Goal: Information Seeking & Learning: Check status

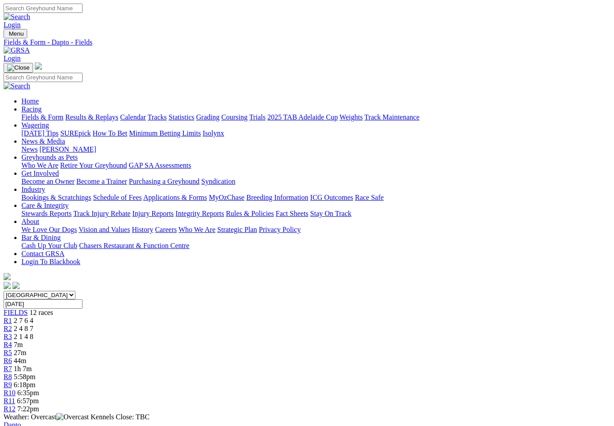
scroll to position [86, 0]
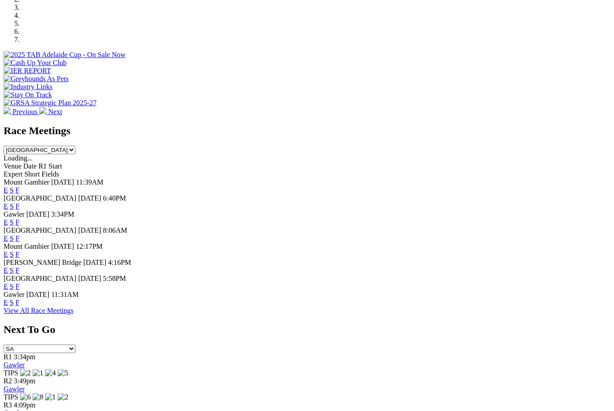
scroll to position [296, 0]
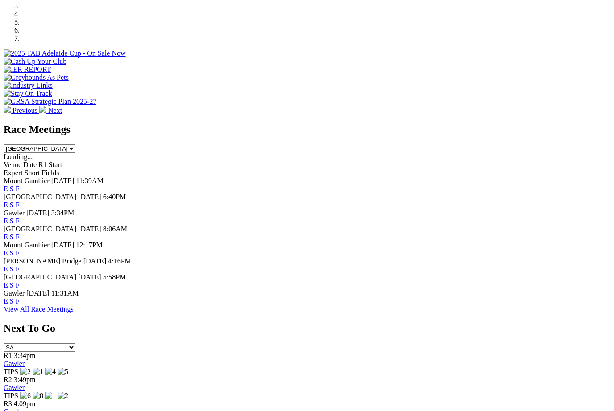
click at [20, 287] on link "F" at bounding box center [18, 286] width 4 height 8
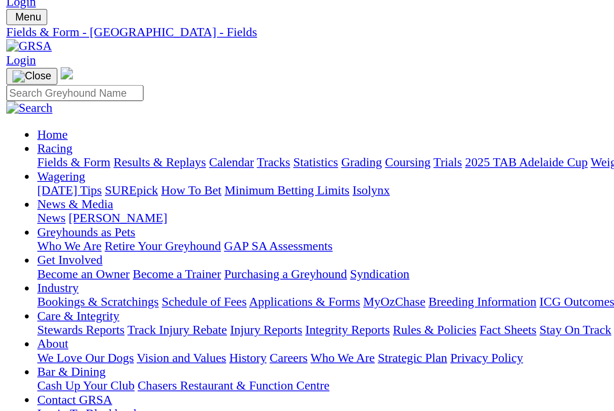
scroll to position [18, 0]
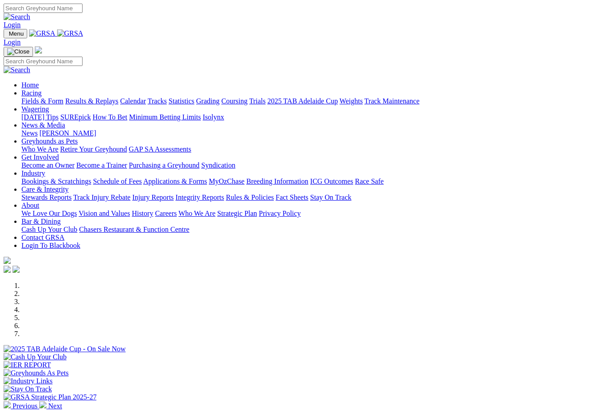
scroll to position [325, 0]
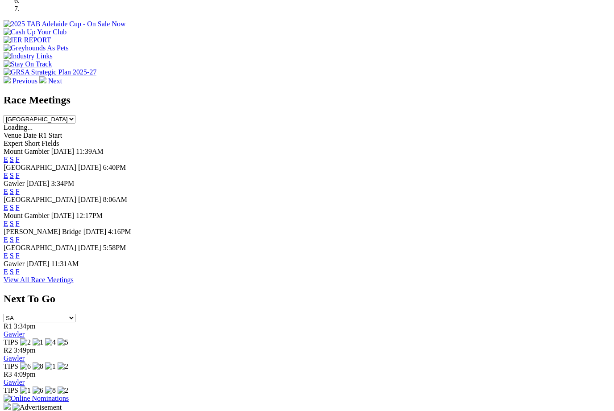
click at [20, 276] on link "F" at bounding box center [18, 272] width 4 height 8
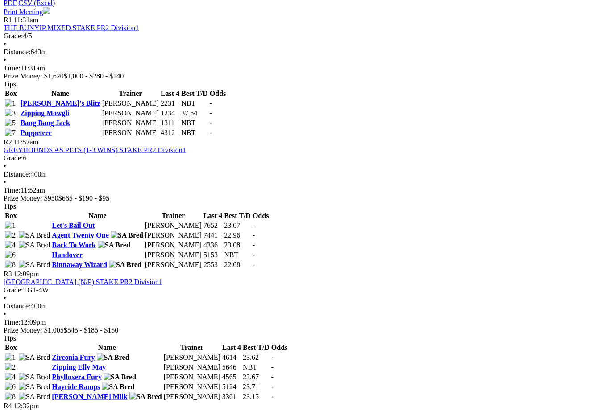
scroll to position [434, 0]
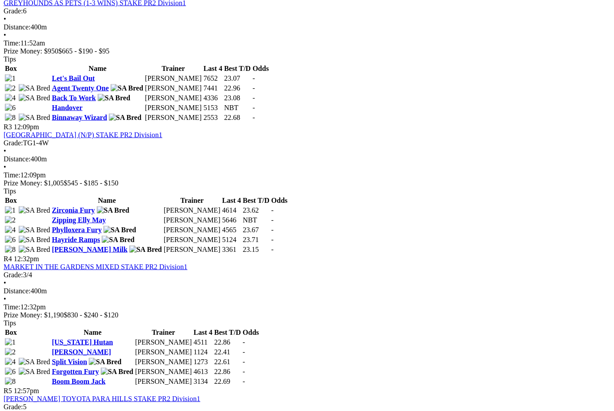
scroll to position [581, 0]
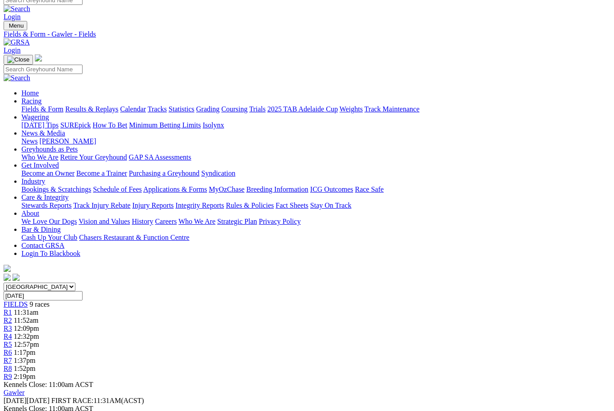
scroll to position [0, 0]
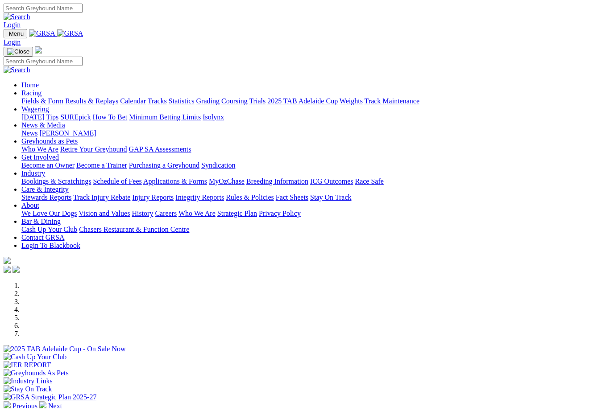
click at [42, 89] on link "Racing" at bounding box center [31, 93] width 20 height 8
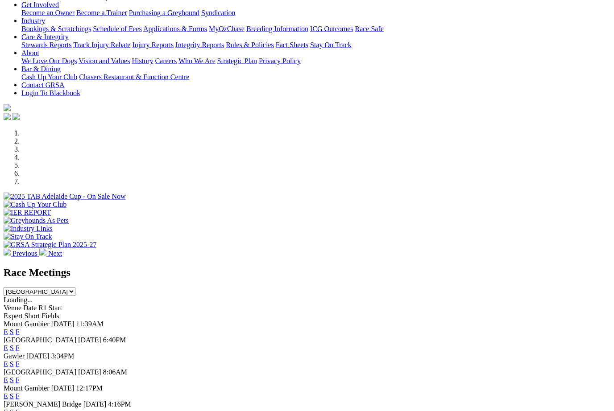
scroll to position [153, 0]
click at [20, 344] on link "F" at bounding box center [18, 348] width 4 height 8
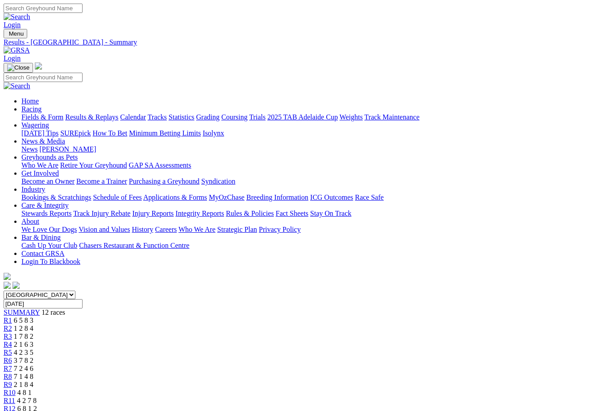
click at [117, 113] on link "Results & Replays" at bounding box center [91, 117] width 53 height 8
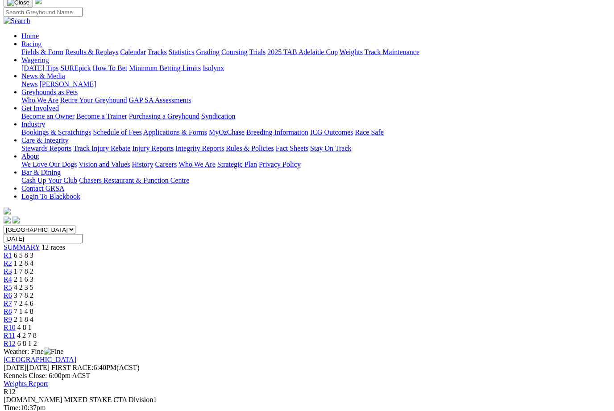
scroll to position [66, 0]
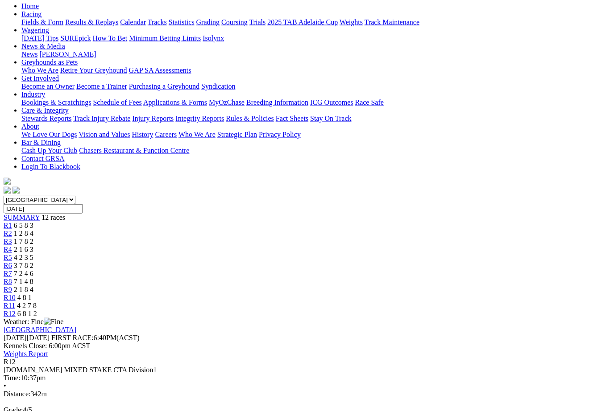
scroll to position [116, 0]
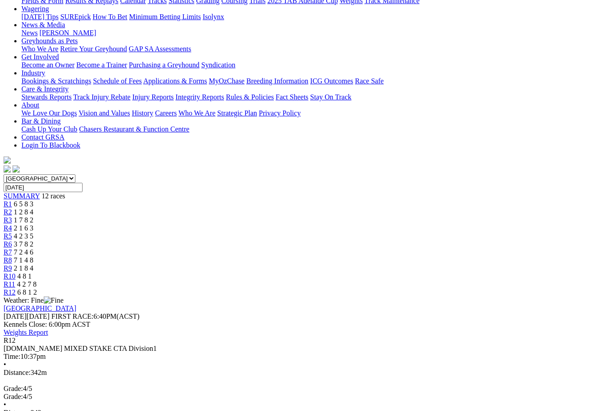
click at [15, 281] on span "R11" at bounding box center [10, 285] width 12 height 8
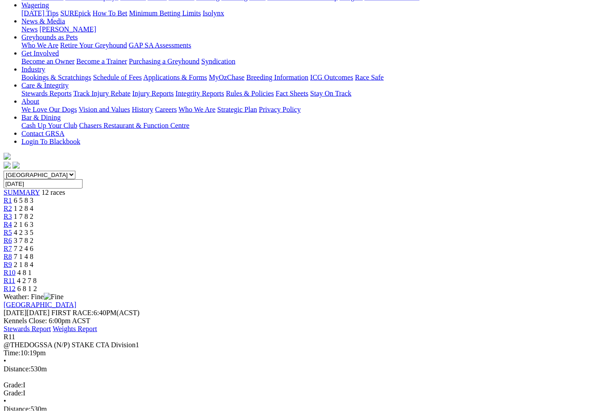
scroll to position [121, 0]
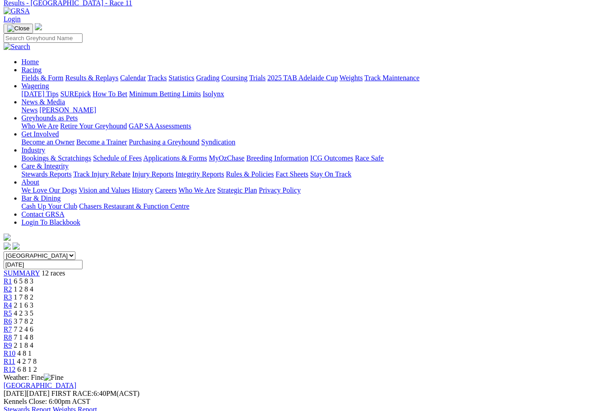
scroll to position [39, 0]
click at [12, 318] on span "R6" at bounding box center [8, 322] width 8 height 8
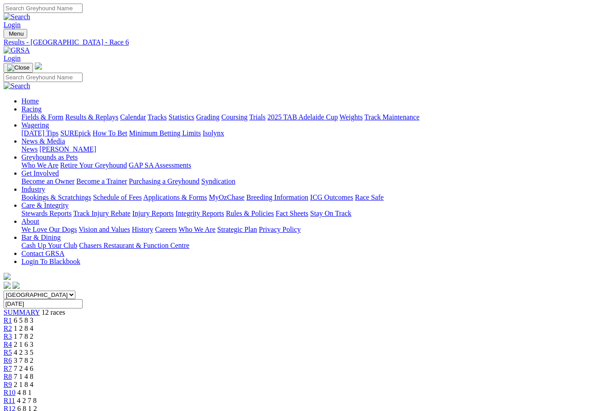
click at [12, 365] on link "R7" at bounding box center [8, 369] width 8 height 8
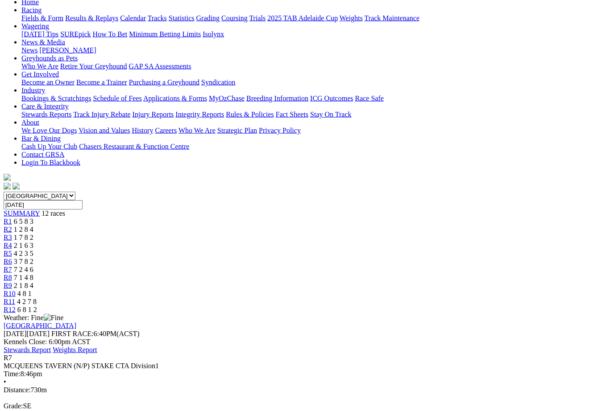
scroll to position [105, 0]
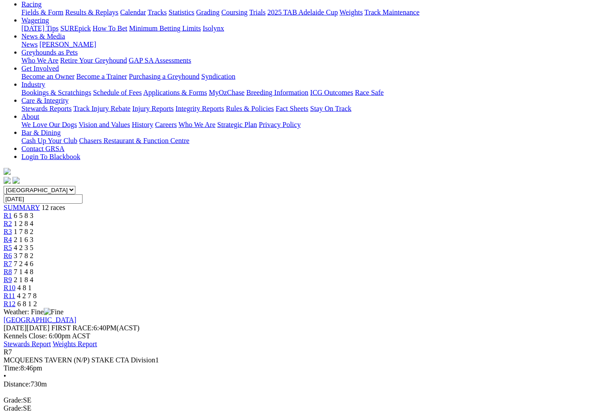
click at [33, 244] on span "4 2 3 5" at bounding box center [24, 248] width 20 height 8
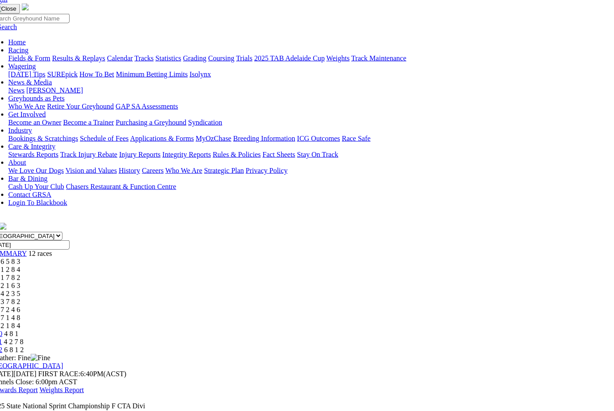
scroll to position [0, 13]
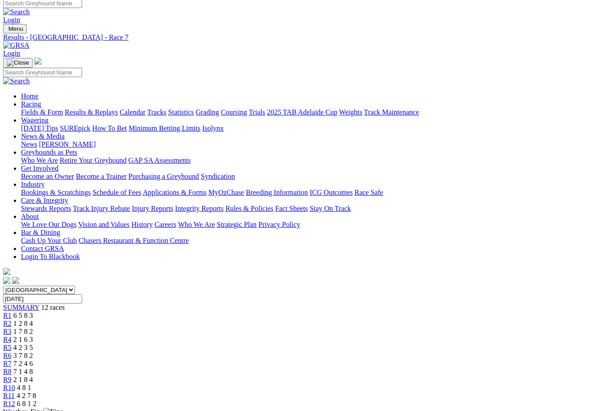
scroll to position [0, 0]
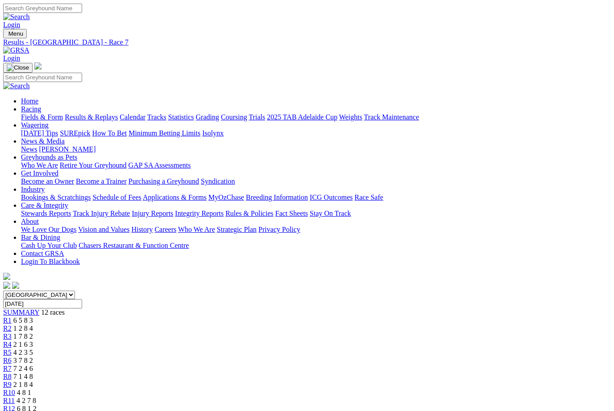
click at [45, 186] on link "Industry" at bounding box center [33, 190] width 24 height 8
click at [68, 202] on link "Care & Integrity" at bounding box center [44, 206] width 47 height 8
click at [224, 210] on link "Integrity Reports" at bounding box center [199, 214] width 49 height 8
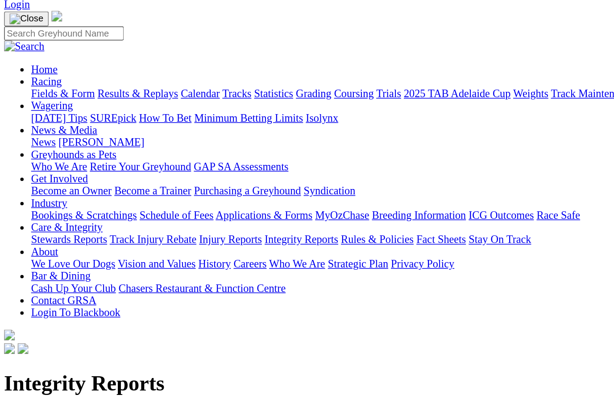
click at [37, 335] on link "IHP Hearings" at bounding box center [23, 339] width 39 height 8
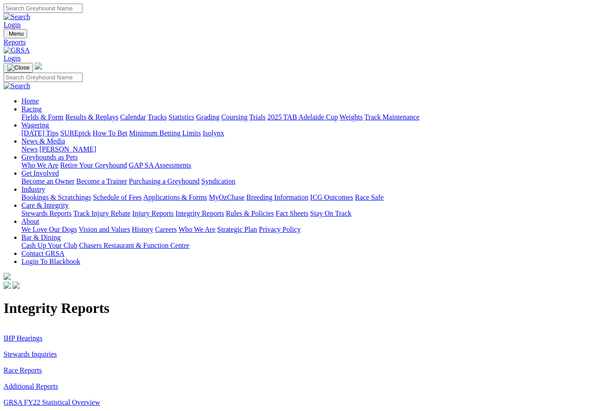
scroll to position [75, 1]
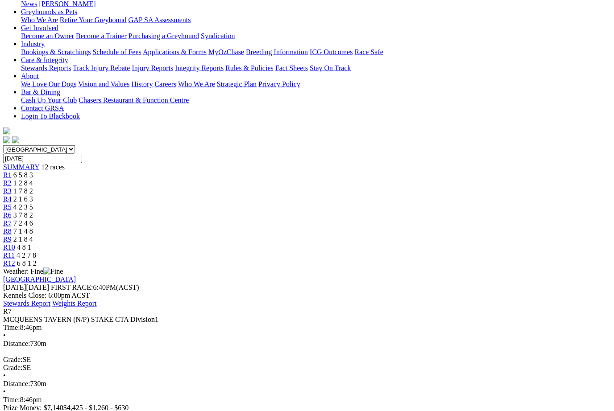
scroll to position [146, 0]
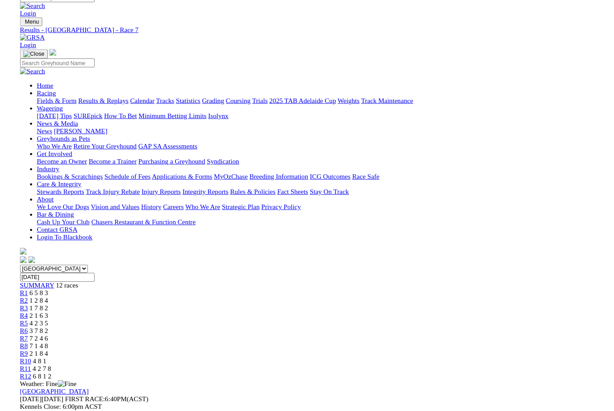
scroll to position [146, 0]
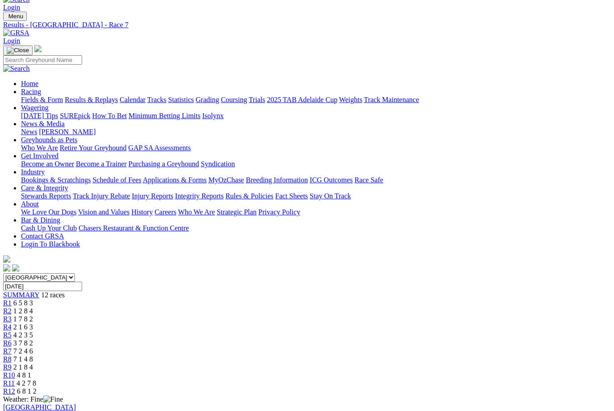
scroll to position [17, 0]
